Goal: Complete application form

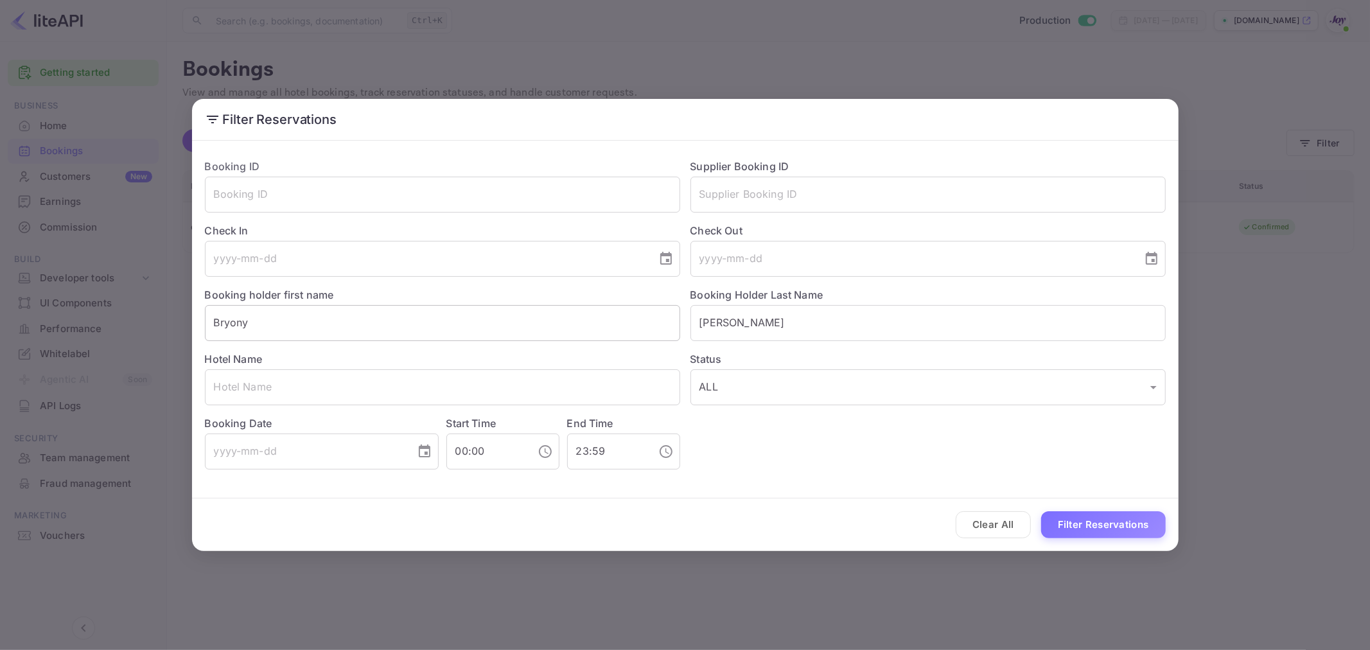
click at [270, 324] on input "Bryony" at bounding box center [442, 323] width 475 height 36
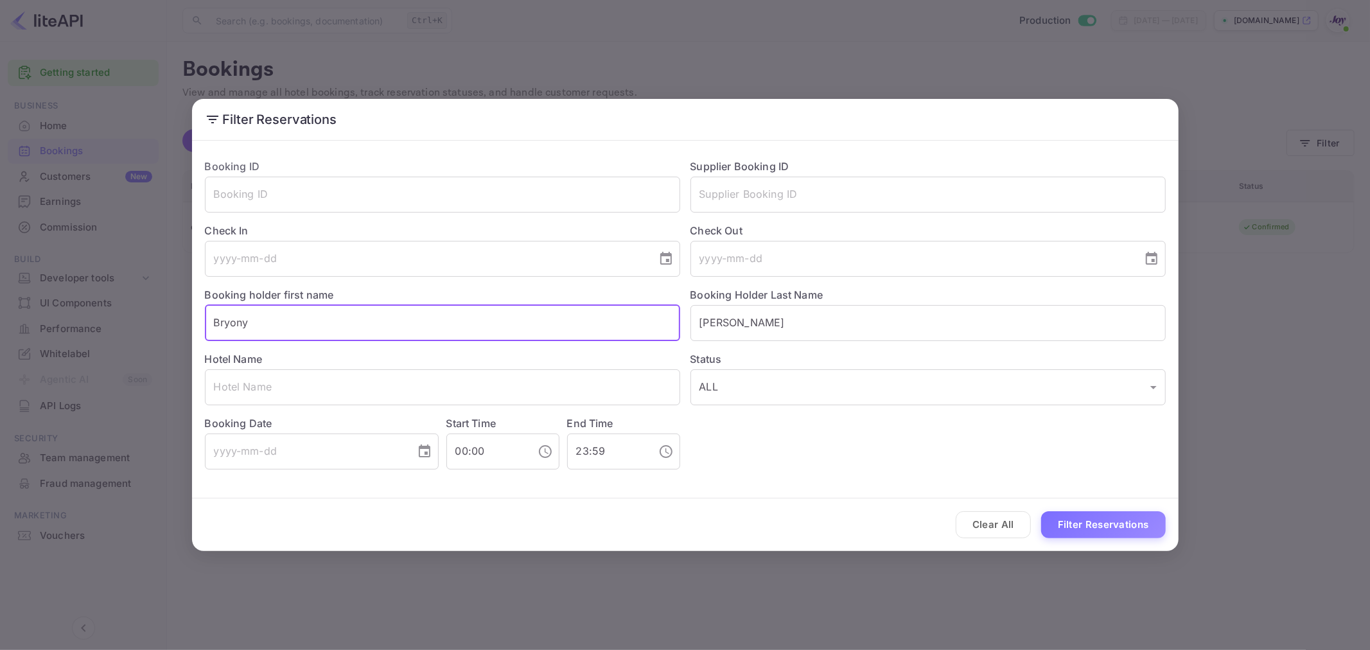
click at [270, 324] on input "Bryony" at bounding box center [442, 323] width 475 height 36
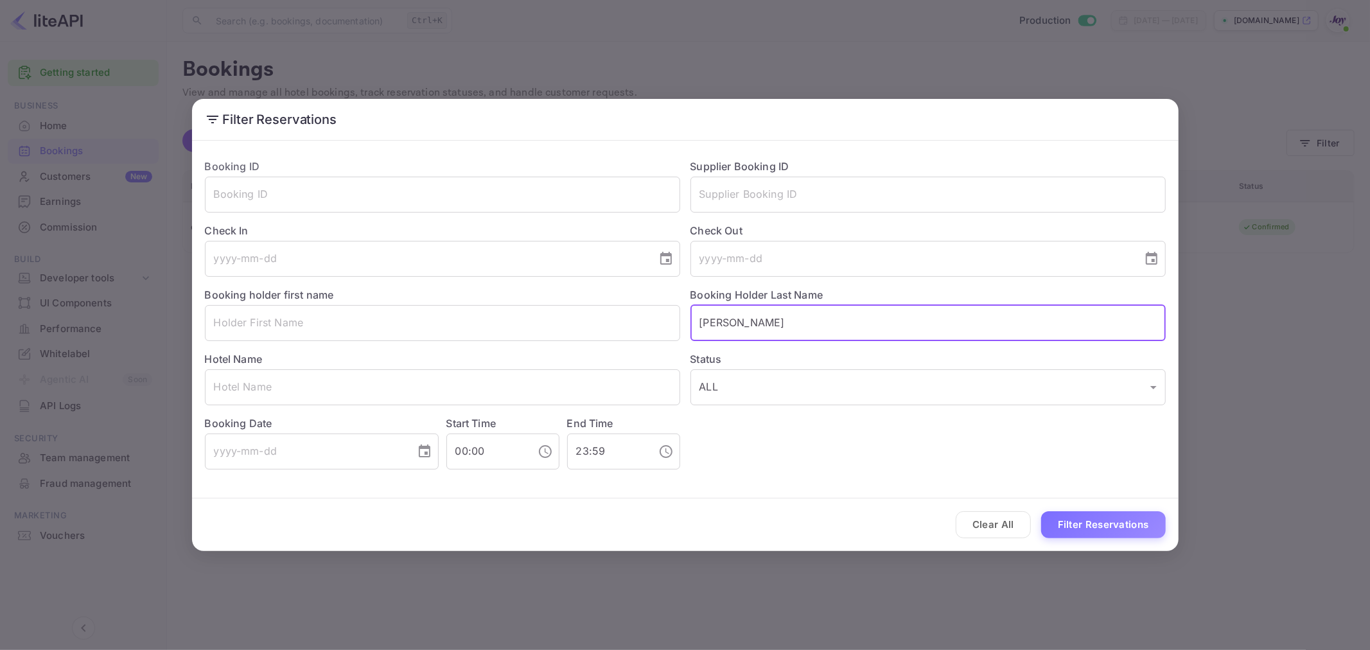
click at [789, 323] on input "[PERSON_NAME]" at bounding box center [928, 323] width 475 height 36
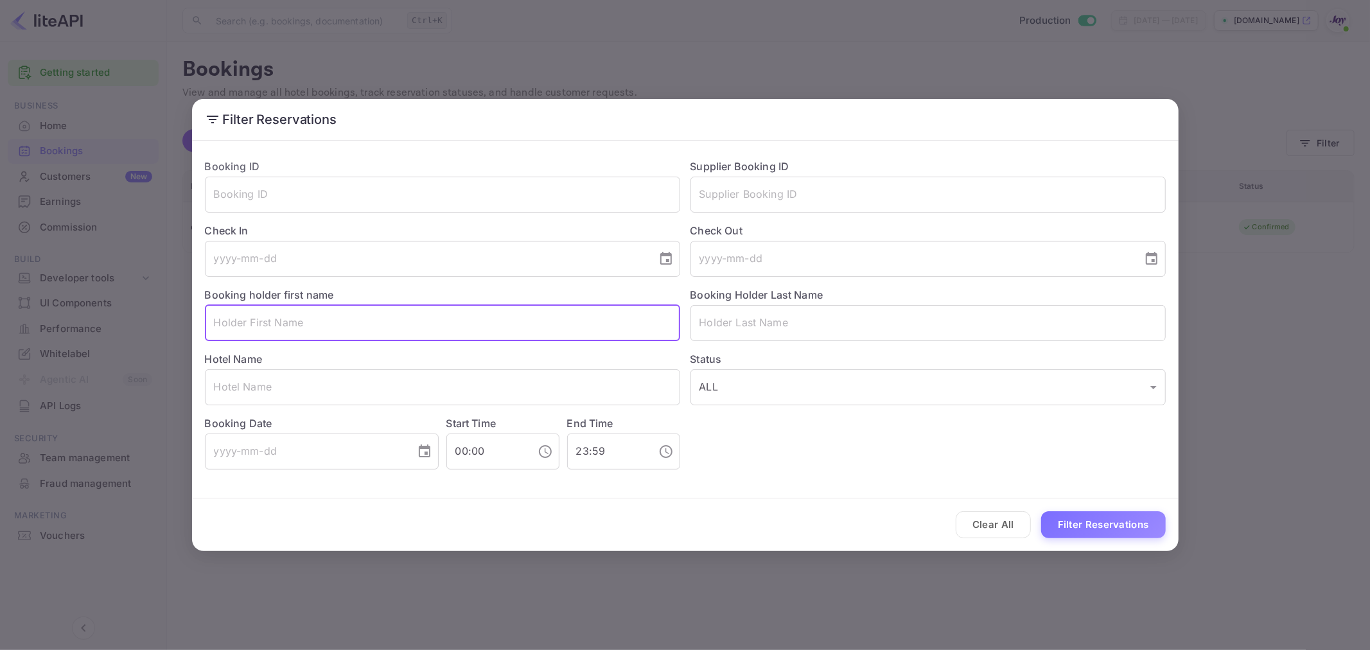
click at [624, 322] on input "text" at bounding box center [442, 323] width 475 height 36
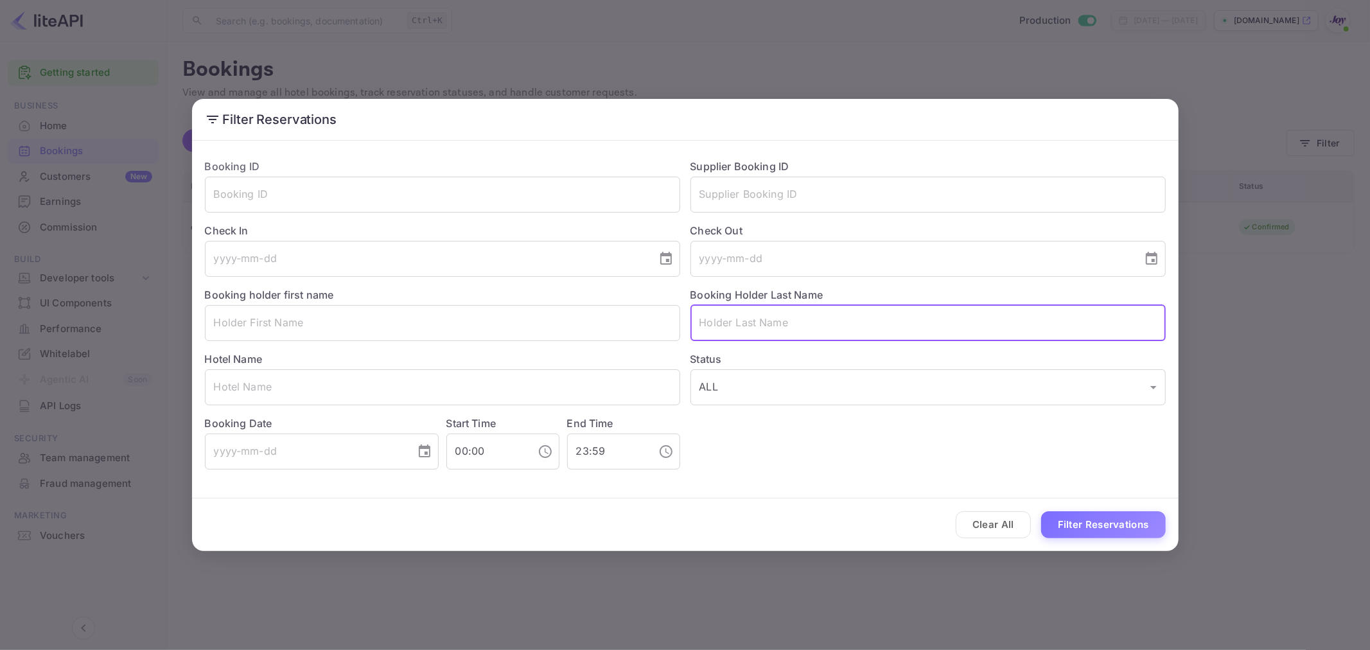
click at [784, 335] on input "text" at bounding box center [928, 323] width 475 height 36
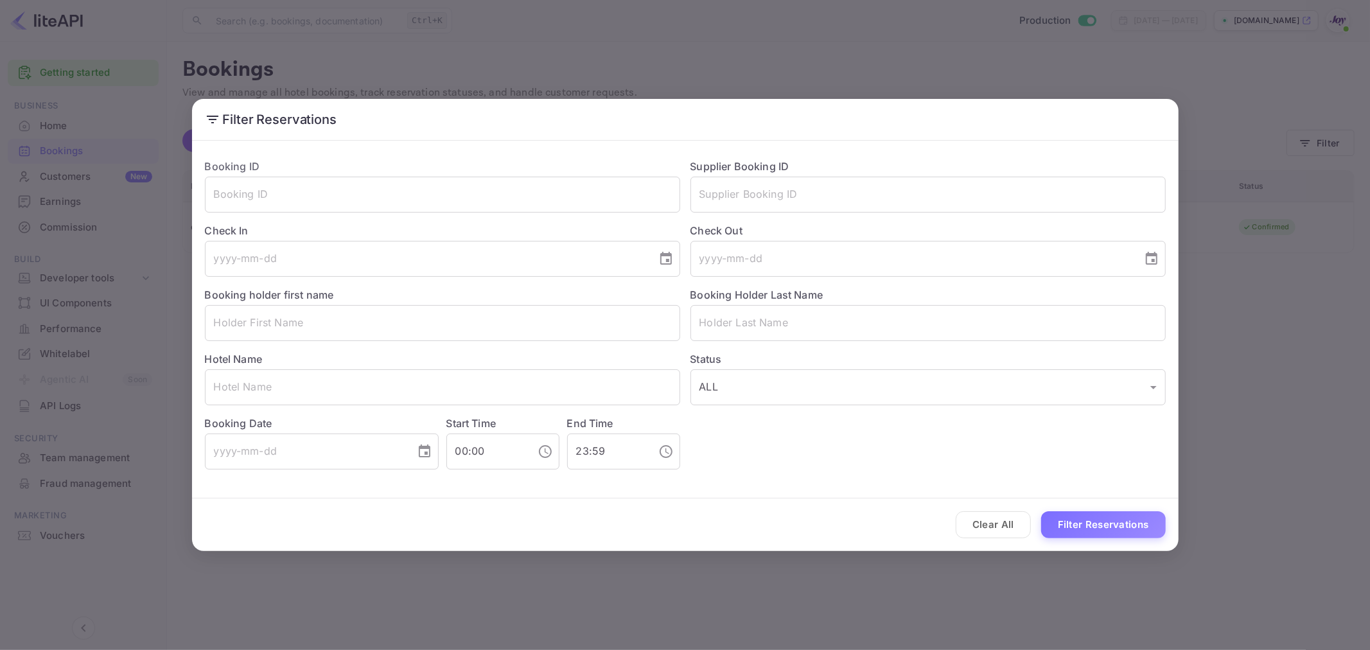
drag, startPoint x: 870, startPoint y: 503, endPoint x: 1187, endPoint y: 488, distance: 317.7
click at [871, 502] on div "Clear All Filter Reservations" at bounding box center [685, 524] width 987 height 53
